Goal: Task Accomplishment & Management: Use online tool/utility

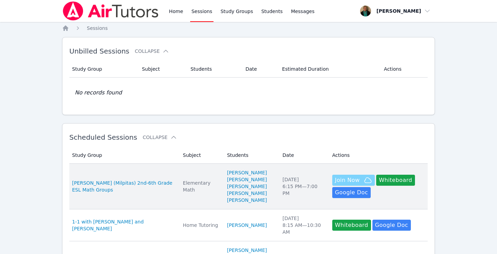
click at [335, 184] on span "Join Now" at bounding box center [347, 180] width 25 height 8
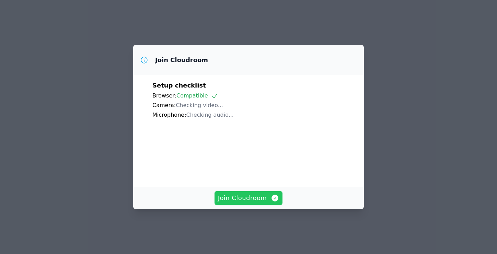
click at [257, 200] on span "Join Cloudroom" at bounding box center [248, 198] width 61 height 10
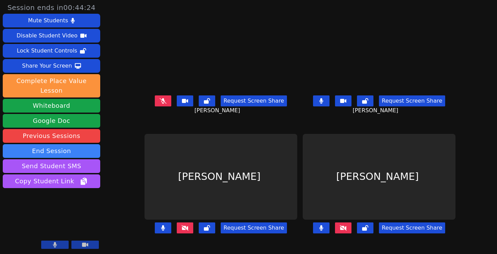
click at [181, 230] on icon at bounding box center [184, 227] width 7 height 5
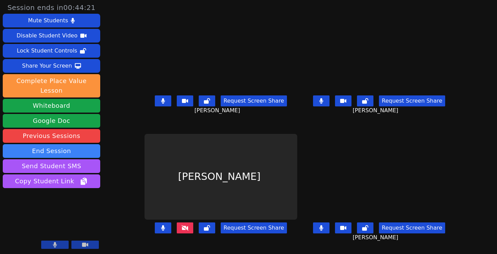
click at [181, 230] on icon at bounding box center [184, 227] width 7 height 5
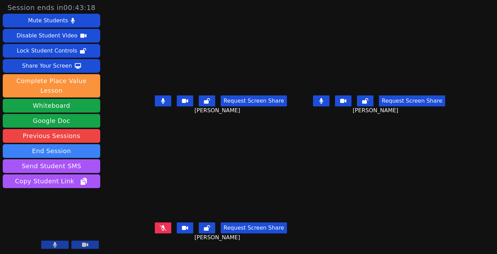
click at [329, 104] on button at bounding box center [321, 100] width 16 height 11
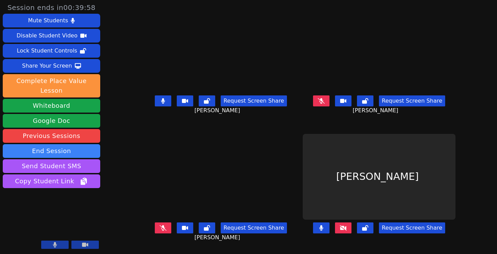
click at [112, 117] on div "Session ends in 00:39:58 Mute Students Disable Student Video Lock Student Contr…" at bounding box center [248, 127] width 497 height 254
click at [77, 244] on button at bounding box center [84, 244] width 27 height 8
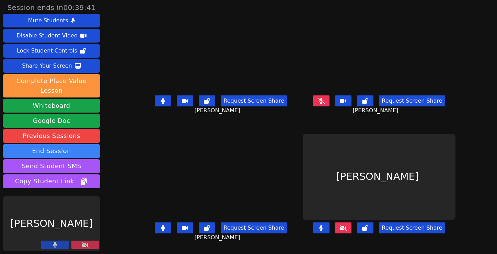
click at [77, 243] on button at bounding box center [84, 244] width 27 height 8
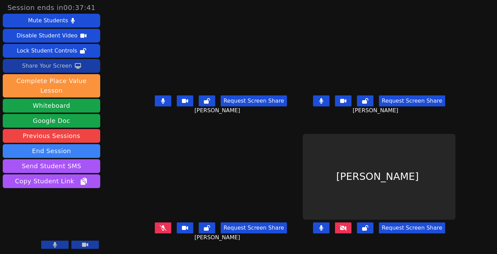
click at [66, 64] on div "Share Your Screen" at bounding box center [47, 65] width 50 height 11
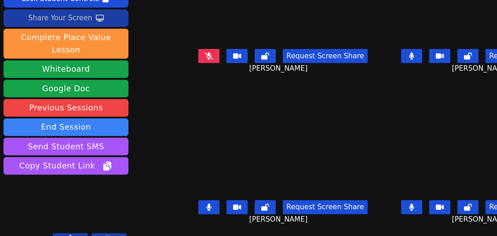
click at [52, 66] on div "Share Your Screen" at bounding box center [47, 65] width 50 height 11
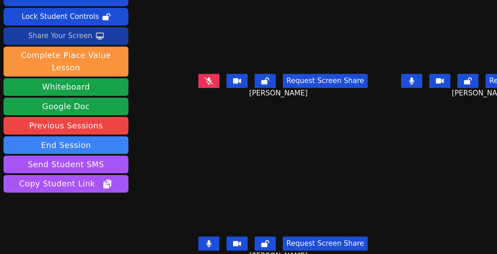
click at [60, 64] on div "Share Your Screen" at bounding box center [47, 65] width 50 height 11
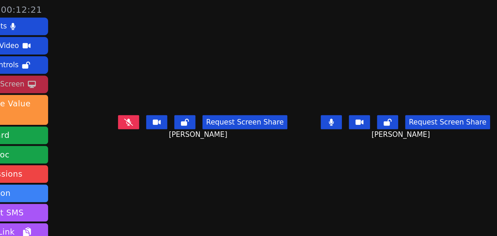
scroll to position [1, 0]
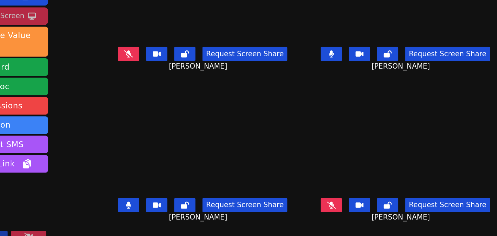
click at [89, 232] on button at bounding box center [84, 236] width 27 height 8
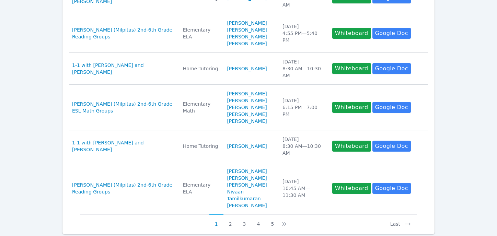
scroll to position [345, 0]
